Goal: Find specific page/section: Find specific page/section

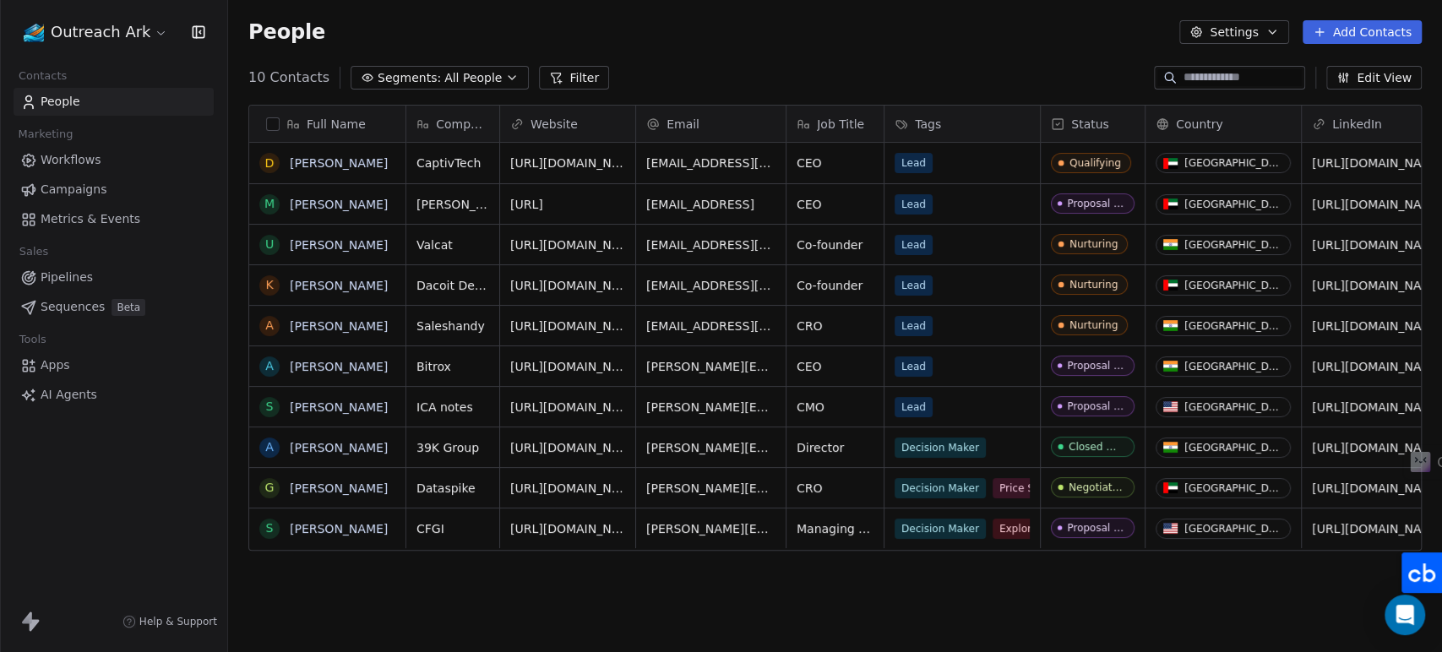
scroll to position [559, 1199]
click at [687, 592] on div "Full Name D [PERSON_NAME] M [PERSON_NAME] U [PERSON_NAME] K [PERSON_NAME] A [PE…" at bounding box center [835, 377] width 1214 height 573
click at [688, 39] on div "People Settings Add Contacts" at bounding box center [834, 32] width 1173 height 24
click at [1078, 325] on div "Nurturing" at bounding box center [1094, 325] width 48 height 12
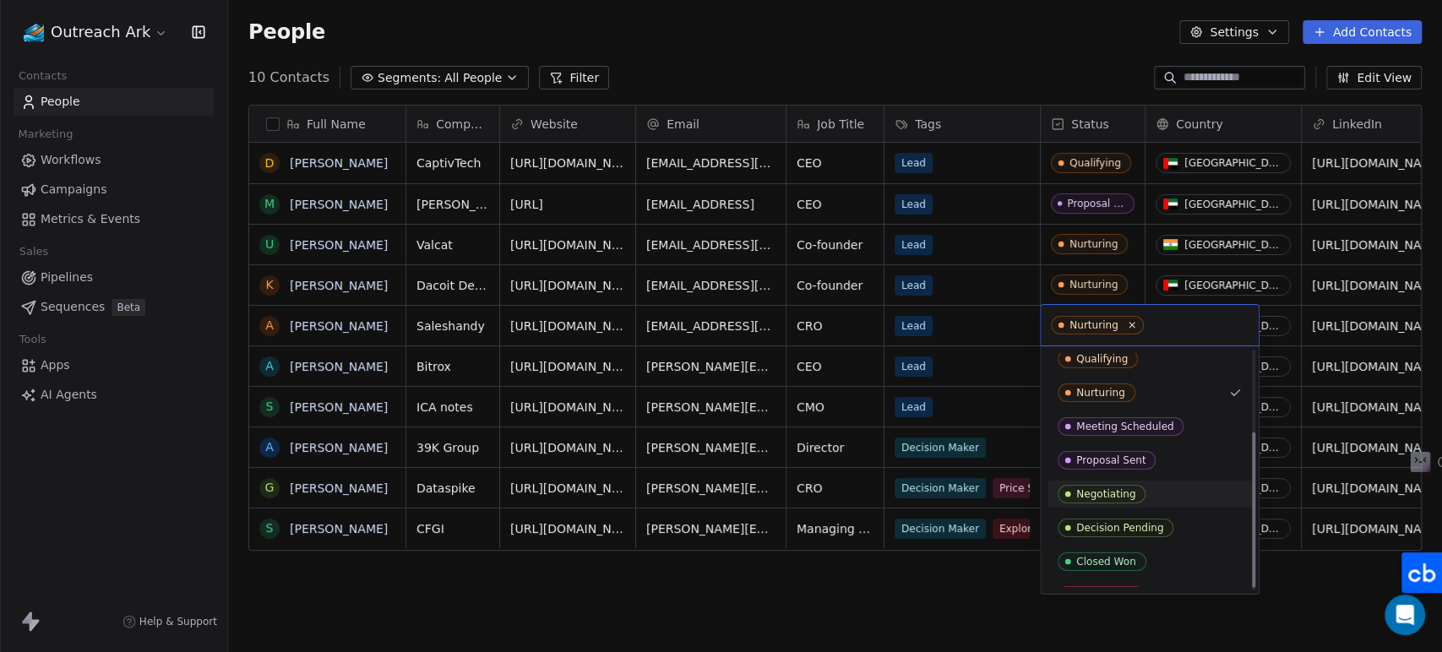
scroll to position [130, 0]
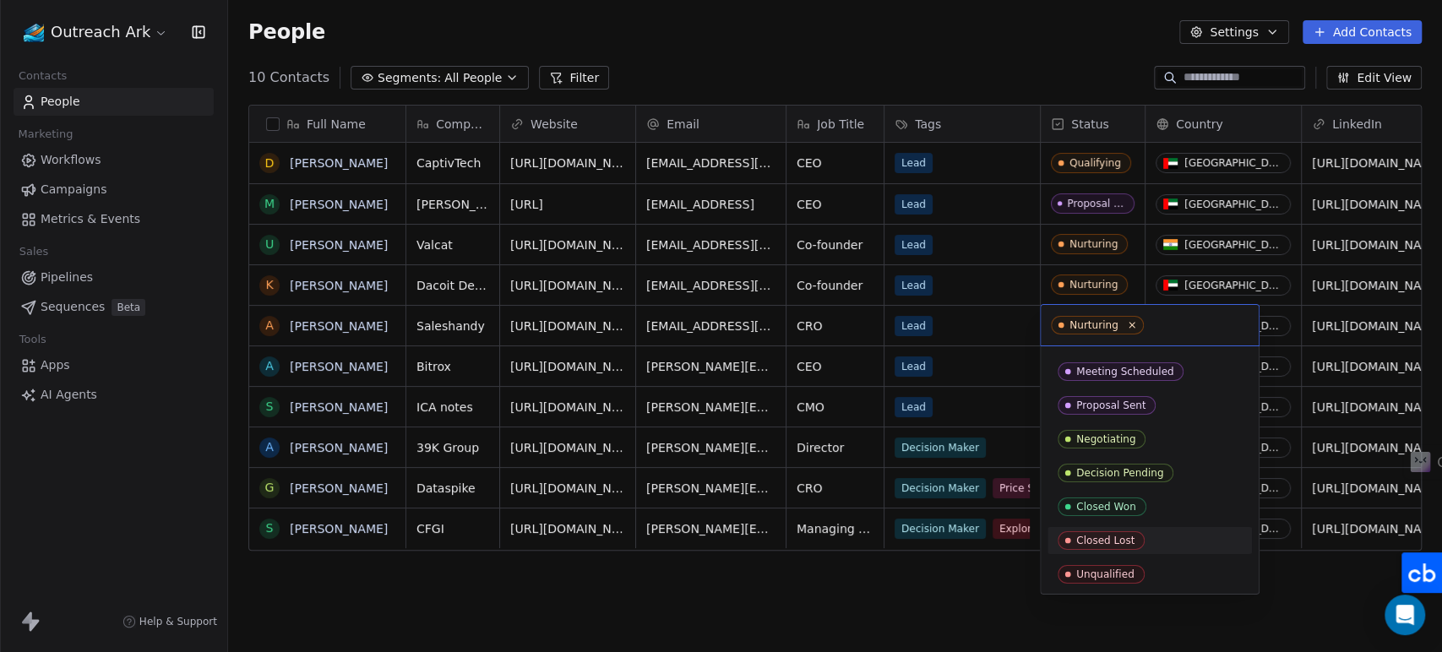
click at [1111, 543] on div "Closed Lost" at bounding box center [1105, 541] width 58 height 12
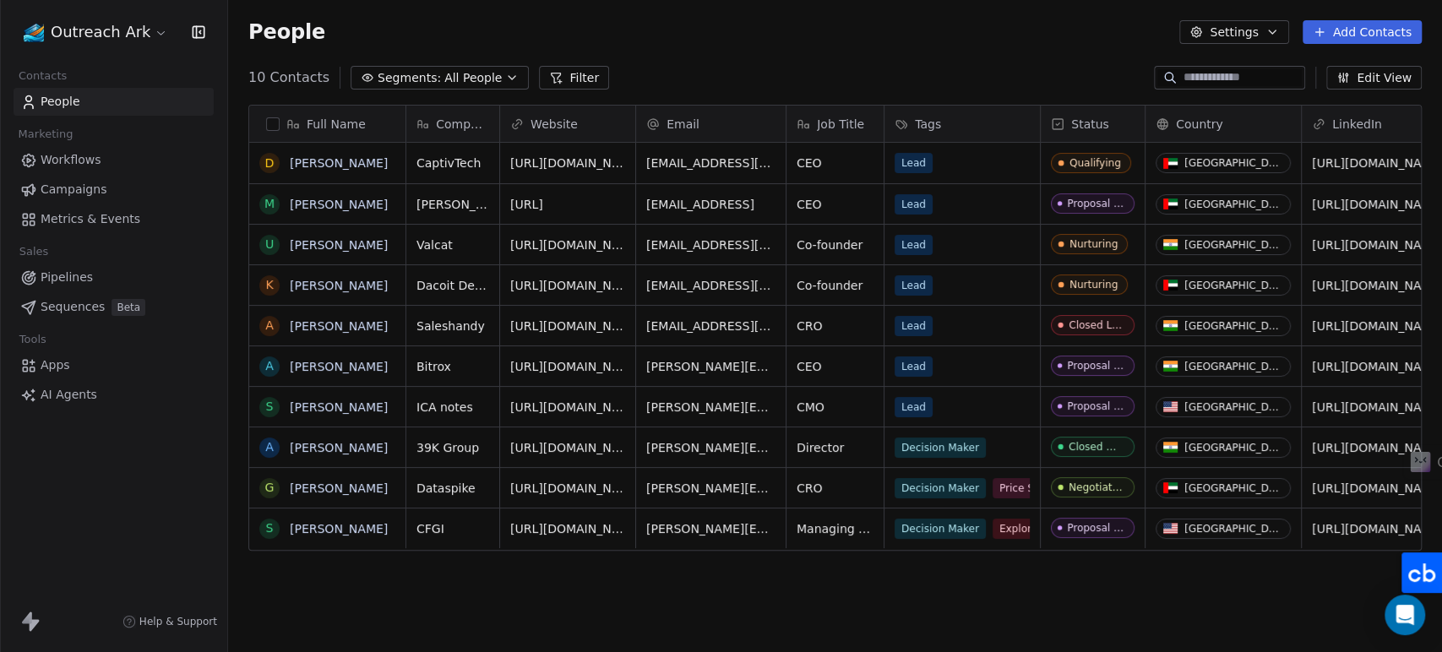
click at [1077, 600] on div "Full Name D [PERSON_NAME] M [PERSON_NAME] U [PERSON_NAME] K [PERSON_NAME] A [PE…" at bounding box center [835, 377] width 1214 height 573
drag, startPoint x: 372, startPoint y: 323, endPoint x: 389, endPoint y: 491, distance: 168.9
click at [612, 51] on div "People Settings Add Contacts" at bounding box center [835, 32] width 1214 height 64
click at [830, 77] on div "10 Contacts Segments: All People Filter Edit View" at bounding box center [835, 77] width 1214 height 27
click at [704, 79] on div "10 Contacts Segments: All People Filter Edit View" at bounding box center [835, 77] width 1214 height 27
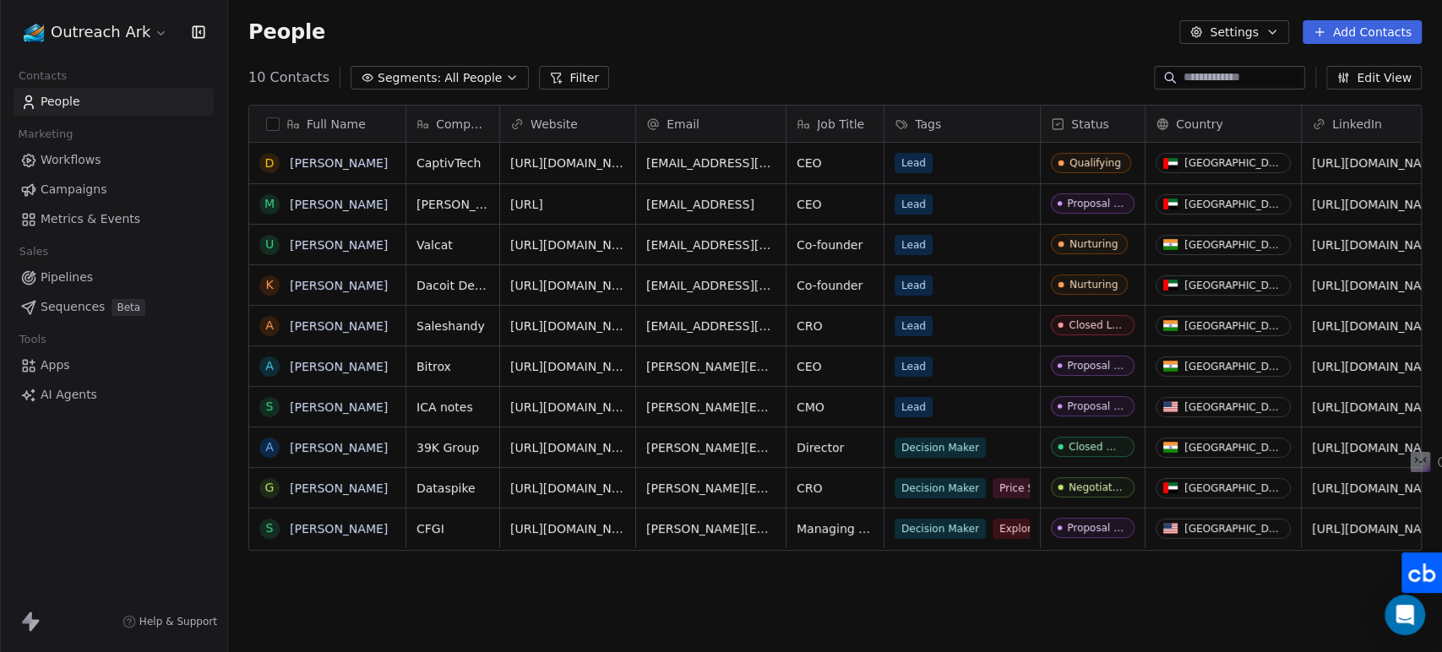
drag, startPoint x: 829, startPoint y: 72, endPoint x: 715, endPoint y: 72, distance: 114.9
click at [830, 72] on div "10 Contacts Segments: All People Filter Edit View" at bounding box center [835, 77] width 1214 height 27
click at [680, 73] on div "10 Contacts Segments: All People Filter Edit View" at bounding box center [835, 77] width 1214 height 27
click at [835, 71] on div "10 Contacts Segments: All People Filter Edit View" at bounding box center [835, 77] width 1214 height 27
click at [815, 592] on div "Full Name D [PERSON_NAME] M [PERSON_NAME] U [PERSON_NAME] K [PERSON_NAME] A [PE…" at bounding box center [835, 377] width 1214 height 573
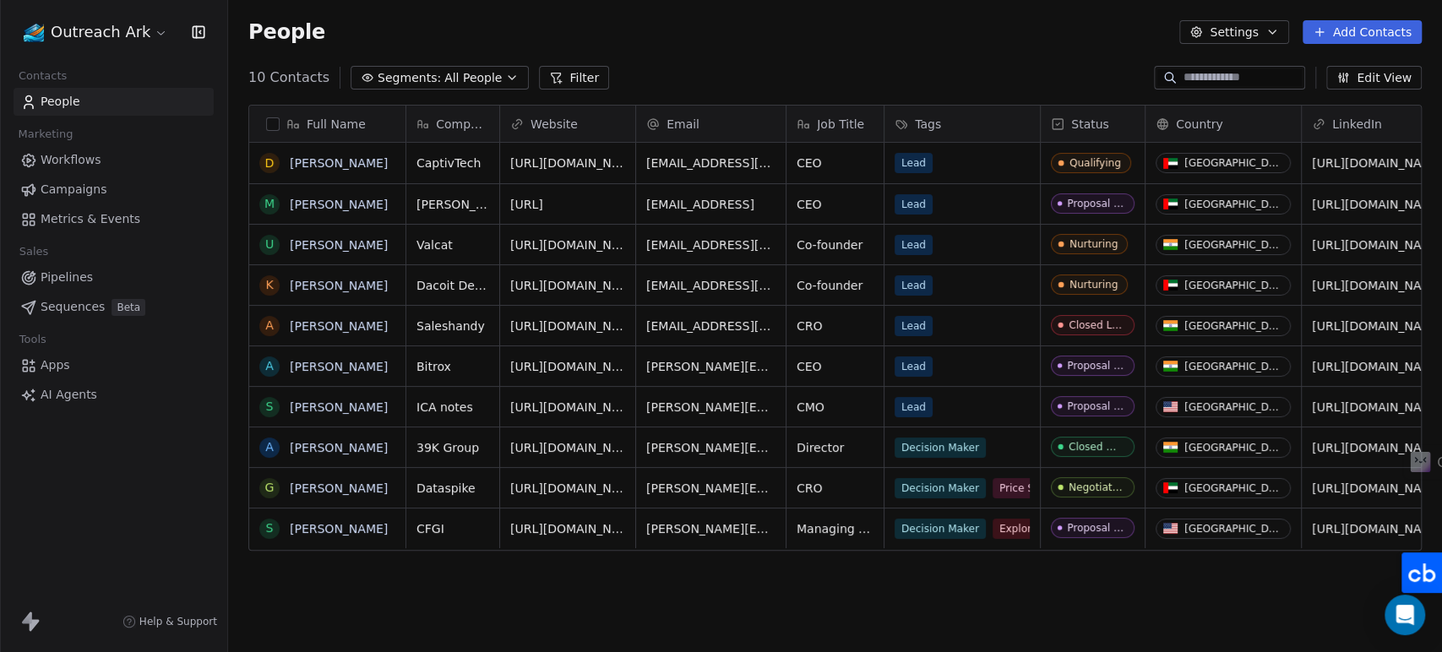
click at [750, 591] on div "Full Name D [PERSON_NAME] M [PERSON_NAME] U [PERSON_NAME] K [PERSON_NAME] A [PE…" at bounding box center [835, 377] width 1214 height 573
click at [822, 567] on div "Full Name D [PERSON_NAME] M [PERSON_NAME] U [PERSON_NAME] K [PERSON_NAME] A [PE…" at bounding box center [835, 377] width 1214 height 573
click at [742, 570] on div "Full Name D [PERSON_NAME] M [PERSON_NAME] U [PERSON_NAME] K [PERSON_NAME] A [PE…" at bounding box center [835, 377] width 1214 height 573
drag, startPoint x: 807, startPoint y: 568, endPoint x: 784, endPoint y: 569, distance: 23.7
click at [804, 569] on div "Full Name D [PERSON_NAME] M [PERSON_NAME] U [PERSON_NAME] K [PERSON_NAME] A [PE…" at bounding box center [835, 377] width 1214 height 573
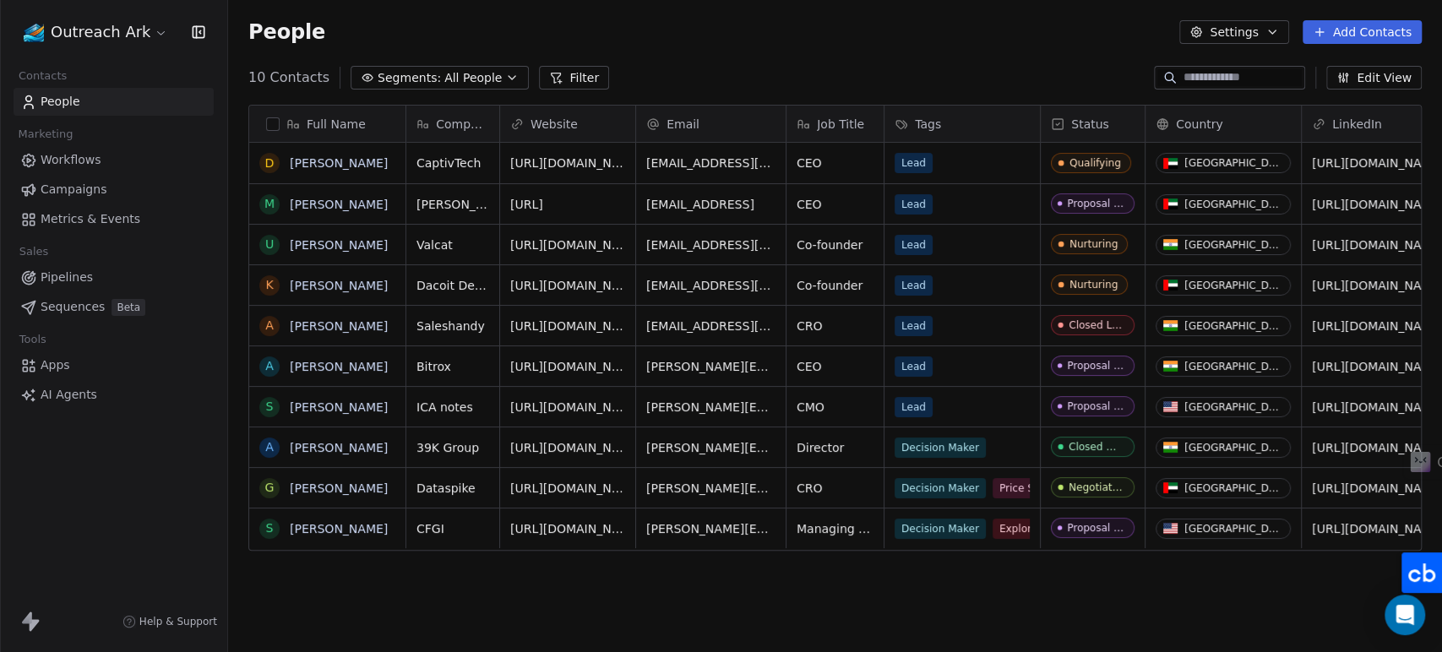
click at [720, 573] on div "Full Name D [PERSON_NAME] M [PERSON_NAME] U [PERSON_NAME] K [PERSON_NAME] A [PE…" at bounding box center [835, 377] width 1214 height 573
drag, startPoint x: 705, startPoint y: 68, endPoint x: 786, endPoint y: 70, distance: 81.1
click at [705, 68] on div "10 Contacts Segments: All People Filter Edit View" at bounding box center [835, 77] width 1214 height 27
click at [824, 72] on div "10 Contacts Segments: All People Filter Edit View" at bounding box center [835, 77] width 1214 height 27
click at [984, 88] on div "10 Contacts Segments: All People Filter Edit View" at bounding box center [835, 77] width 1214 height 27
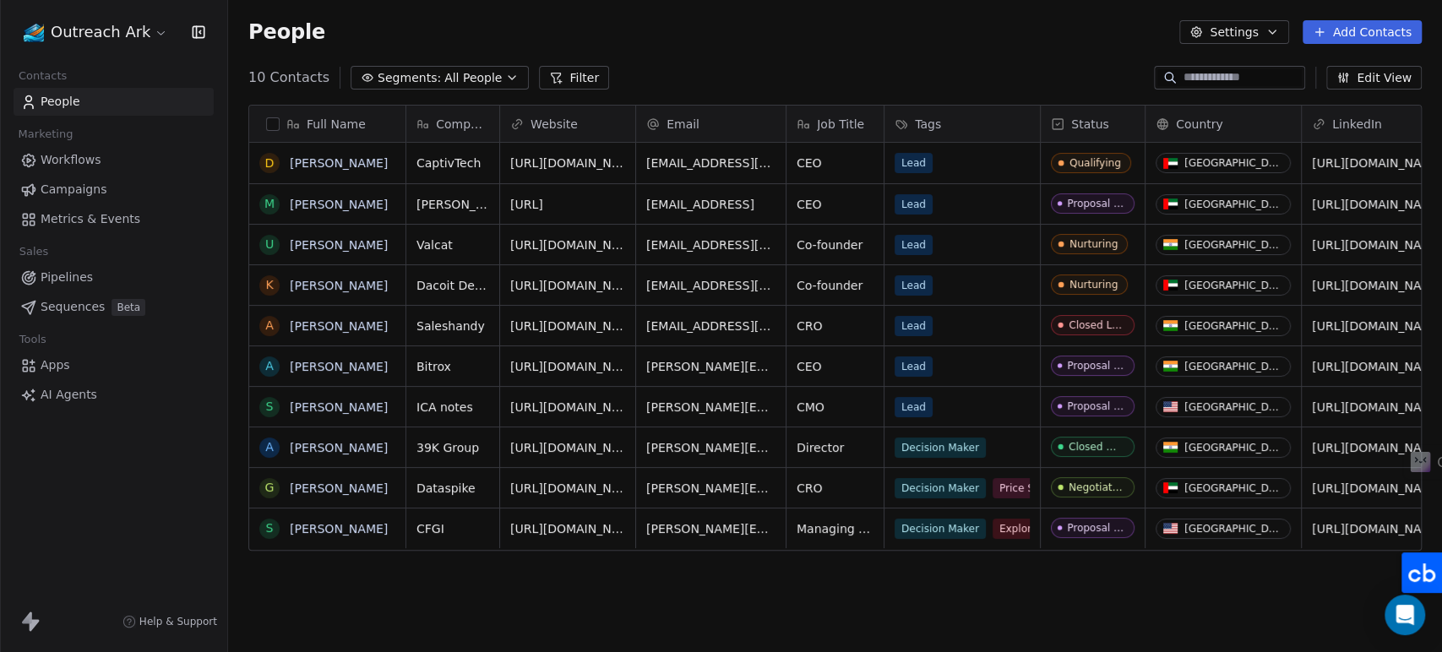
click at [693, 71] on div "10 Contacts Segments: All People Filter Edit View" at bounding box center [835, 77] width 1214 height 27
click at [603, 77] on div "10 Contacts Segments: All People Filter Edit View" at bounding box center [835, 77] width 1214 height 27
click at [565, 91] on div "Full Name D [PERSON_NAME] M [PERSON_NAME] U [PERSON_NAME] K [PERSON_NAME] A [PE…" at bounding box center [835, 377] width 1214 height 573
drag, startPoint x: 569, startPoint y: 91, endPoint x: 608, endPoint y: 91, distance: 38.9
click at [569, 91] on div "Full Name D [PERSON_NAME] M [PERSON_NAME] U [PERSON_NAME] K [PERSON_NAME] A [PE…" at bounding box center [835, 377] width 1214 height 573
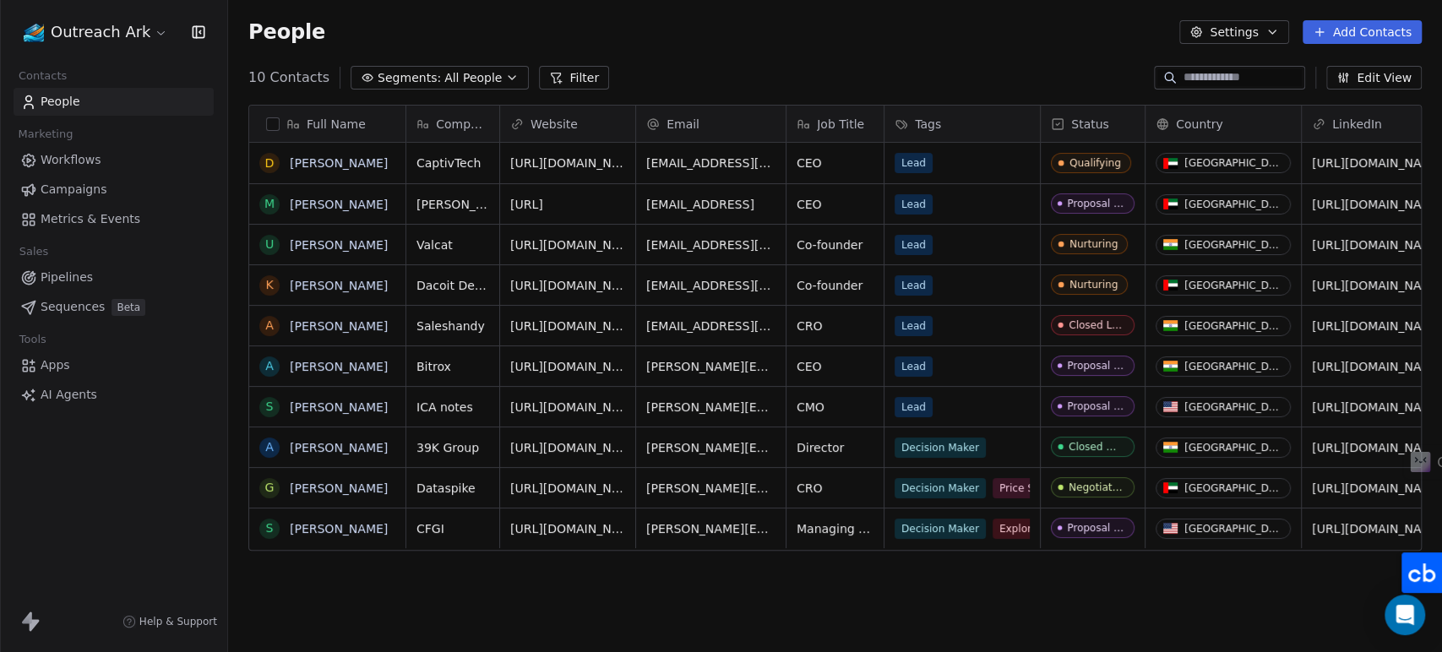
click at [709, 84] on div "10 Contacts Segments: All People Filter Edit View" at bounding box center [835, 77] width 1214 height 27
click at [838, 86] on div "10 Contacts Segments: All People Filter Edit View" at bounding box center [835, 77] width 1214 height 27
click at [975, 91] on div "Full Name D [PERSON_NAME] M [PERSON_NAME] U [PERSON_NAME] K [PERSON_NAME] A [PE…" at bounding box center [835, 377] width 1214 height 573
